Goal: Feedback & Contribution: Leave review/rating

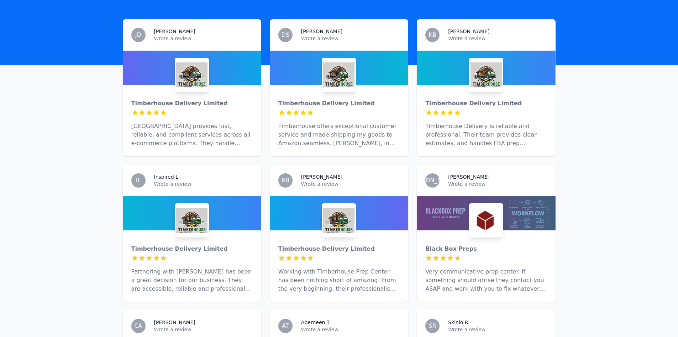
scroll to position [220, 0]
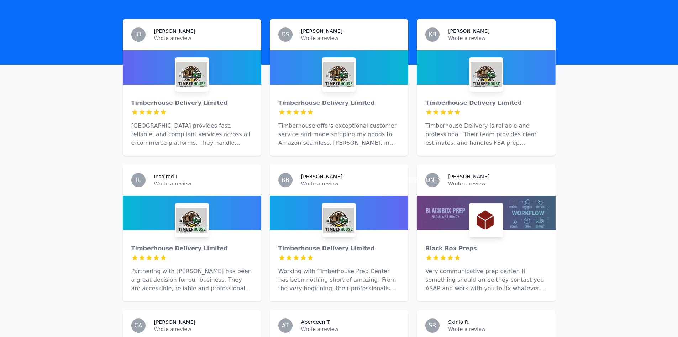
click at [334, 206] on img at bounding box center [338, 219] width 31 height 31
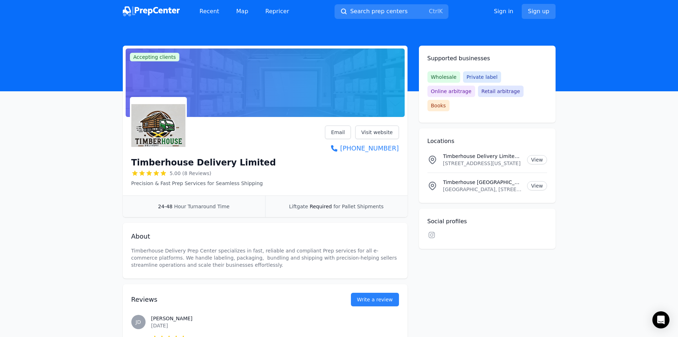
scroll to position [1, 0]
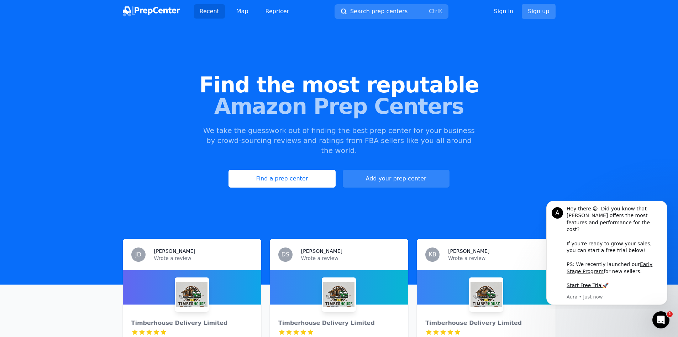
click at [537, 13] on link "Sign up" at bounding box center [538, 11] width 33 height 15
click at [524, 8] on link "Sign up" at bounding box center [538, 11] width 33 height 15
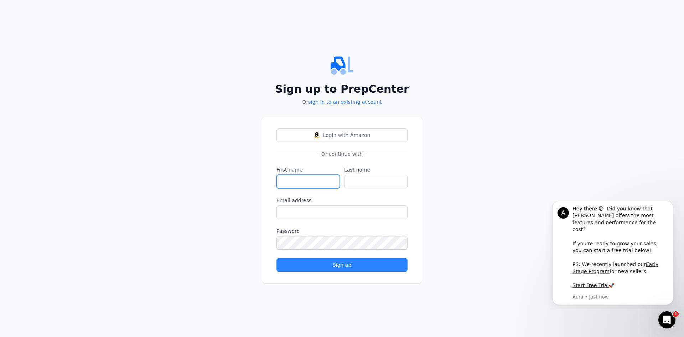
click at [295, 186] on input "First name" at bounding box center [307, 182] width 63 height 14
type input "[PERSON_NAME]"
type input "Twono"
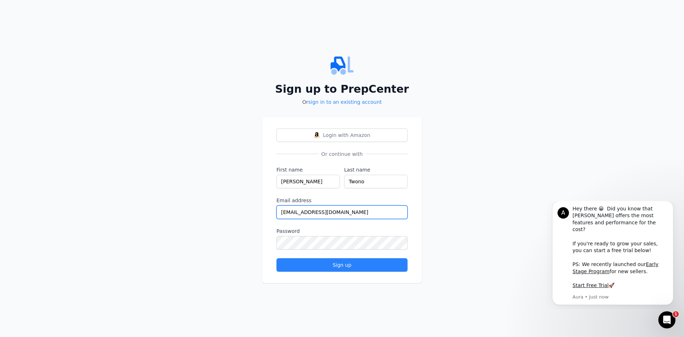
type input "[EMAIL_ADDRESS][DOMAIN_NAME]"
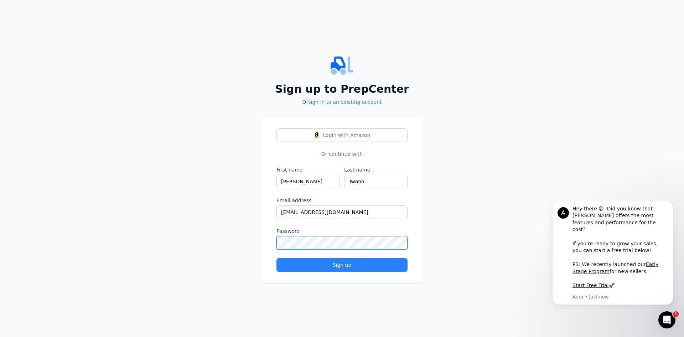
click at [276, 258] on button "Sign up" at bounding box center [341, 265] width 131 height 14
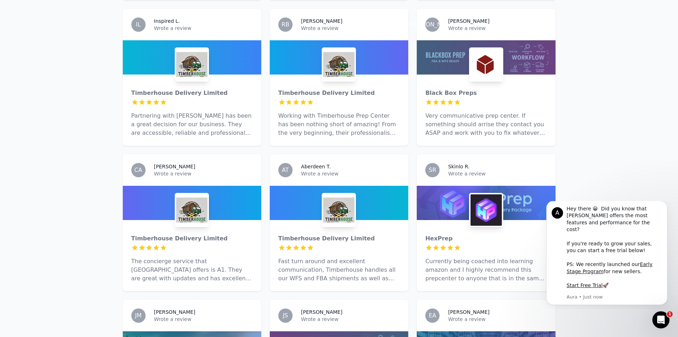
scroll to position [447, 0]
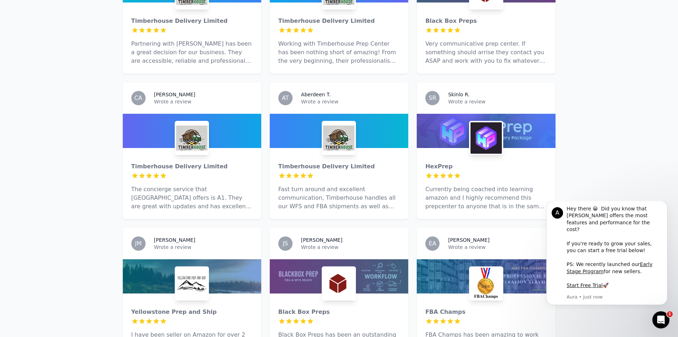
click at [466, 130] on div at bounding box center [486, 131] width 139 height 34
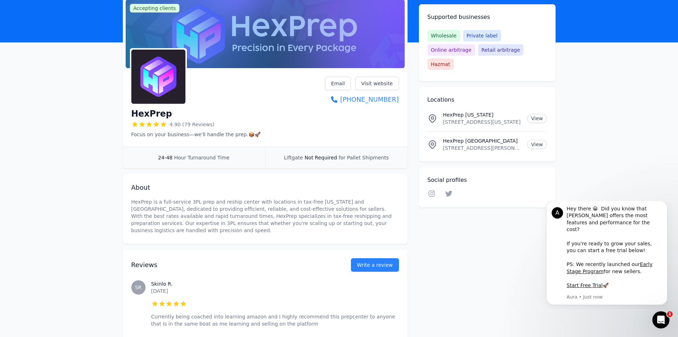
scroll to position [49, 0]
click at [384, 263] on button "Write a review" at bounding box center [375, 264] width 48 height 14
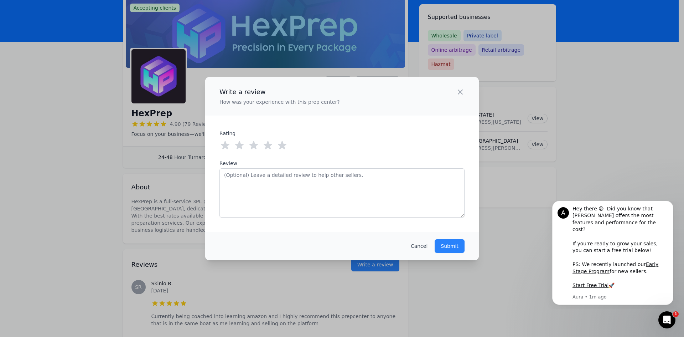
click at [281, 144] on icon at bounding box center [282, 145] width 9 height 8
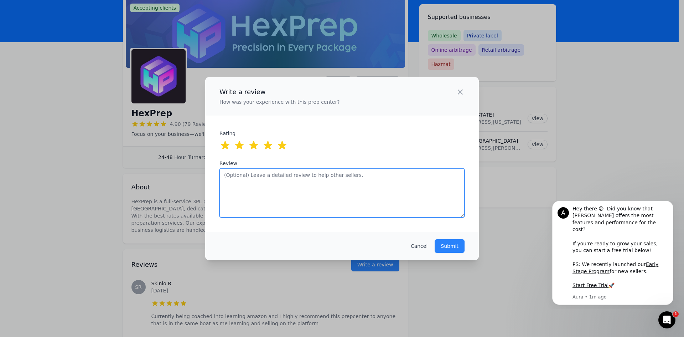
click at [316, 189] on textarea "Review" at bounding box center [341, 192] width 245 height 49
type textarea "I thrift clothes, I ship them to hexprep in bulk, it gets handled on my ebay, s…"
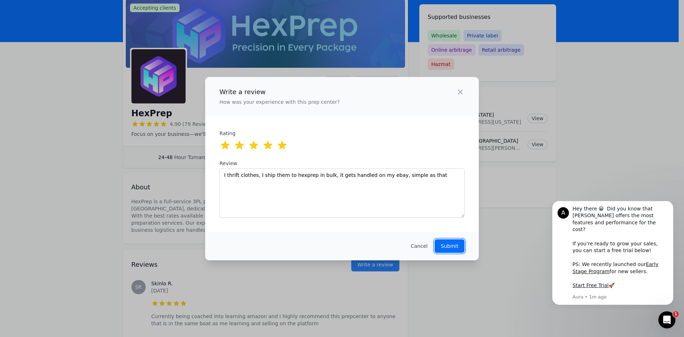
click at [445, 247] on p "Submit" at bounding box center [450, 245] width 18 height 7
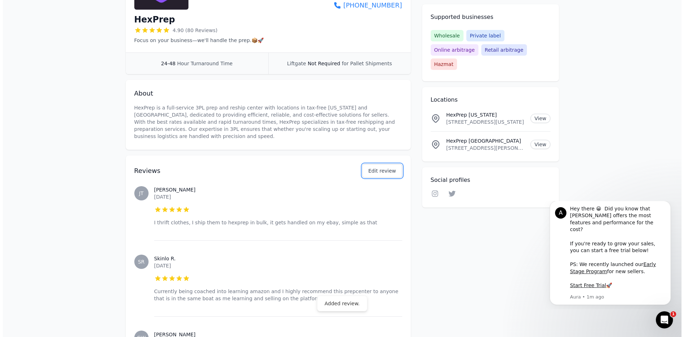
scroll to position [0, 0]
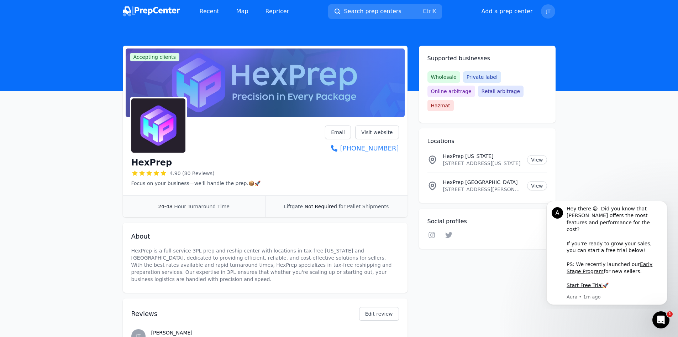
click at [173, 7] on img at bounding box center [151, 11] width 57 height 10
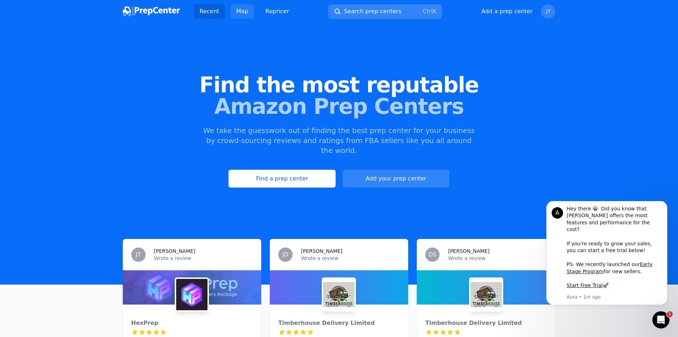
click at [233, 12] on link "Map" at bounding box center [243, 11] width 24 height 14
